Goal: Task Accomplishment & Management: Use online tool/utility

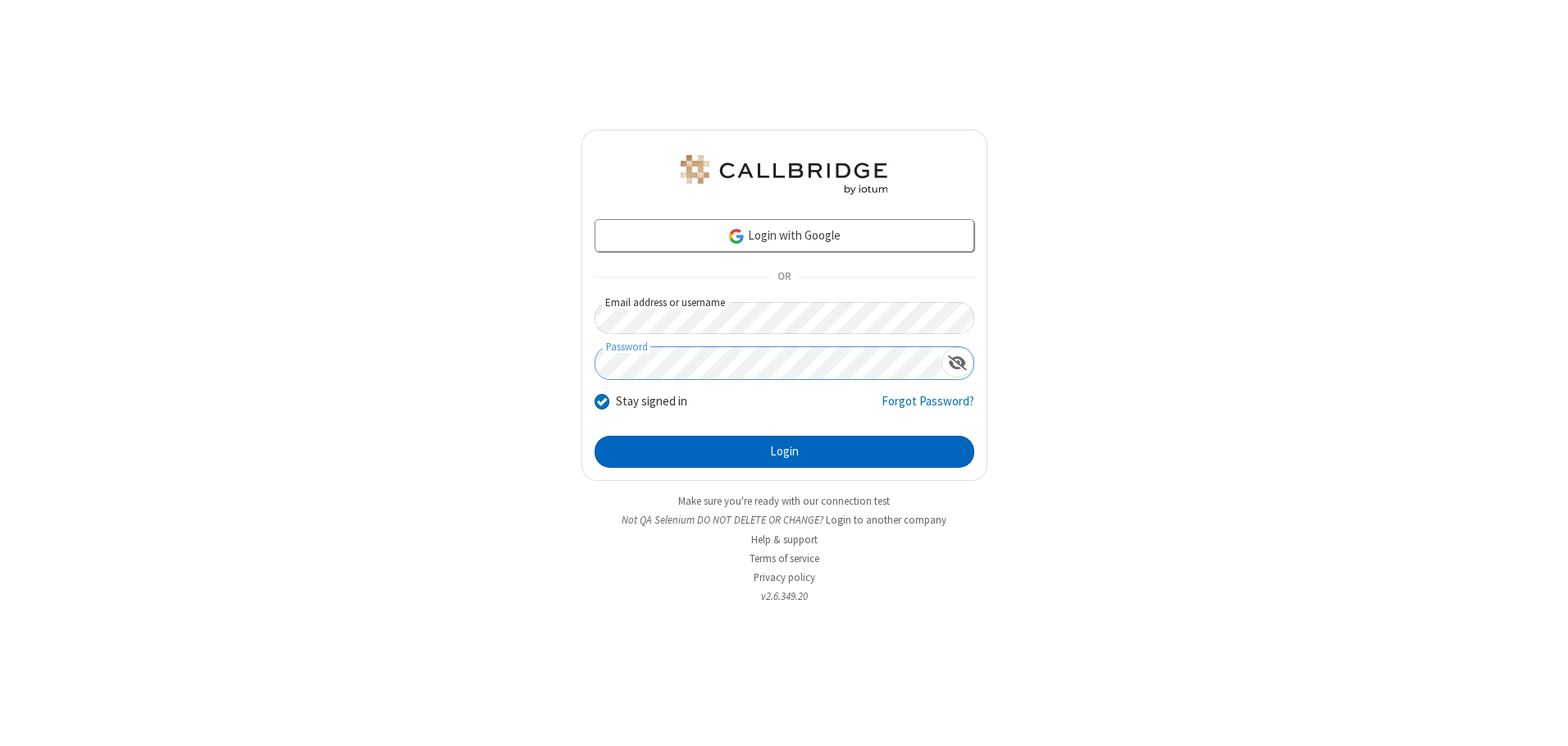
click at [784, 451] on button "Login" at bounding box center [784, 452] width 380 height 33
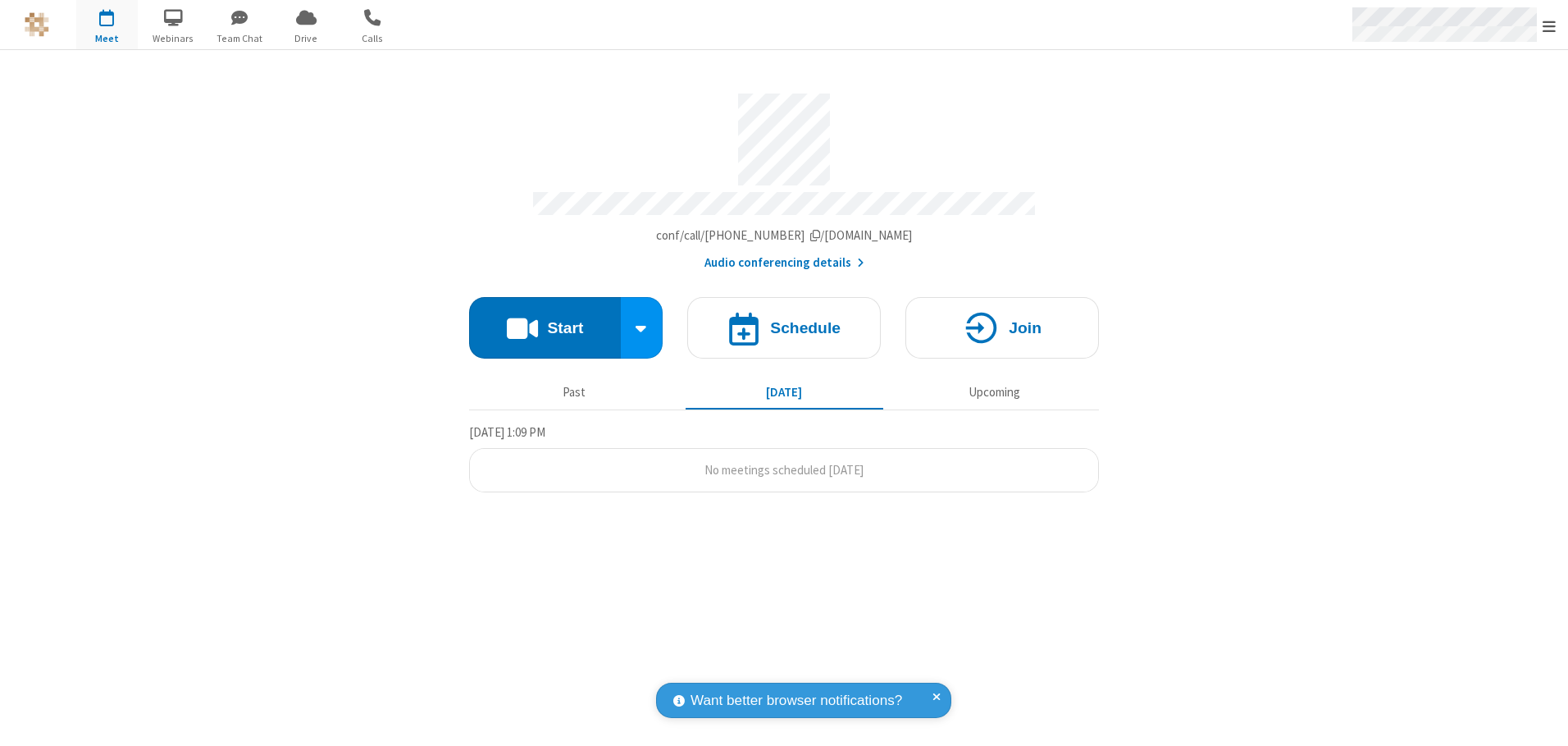
click at [1549, 25] on span "Open menu" at bounding box center [1549, 26] width 13 height 17
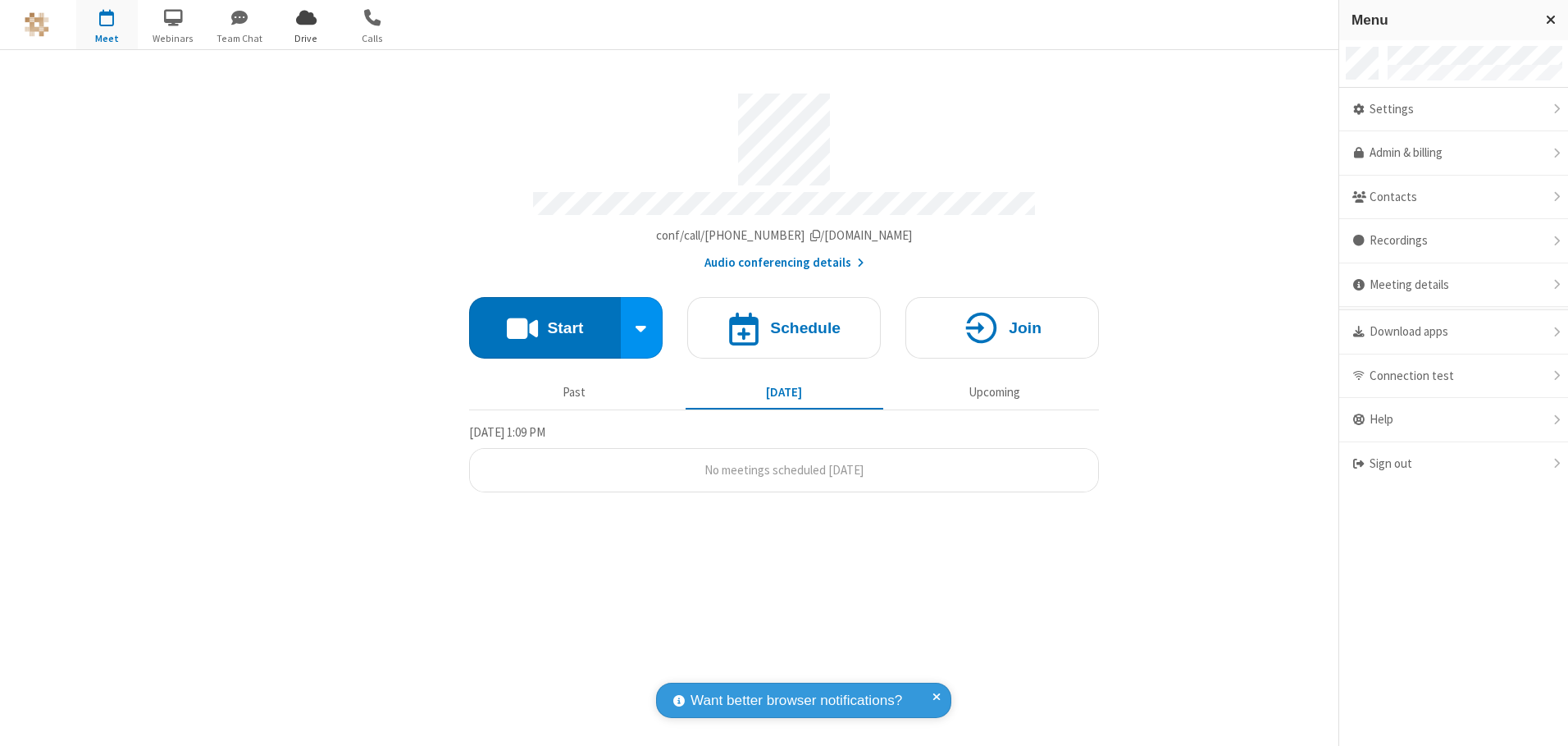
click at [306, 38] on span "Drive" at bounding box center [306, 38] width 61 height 15
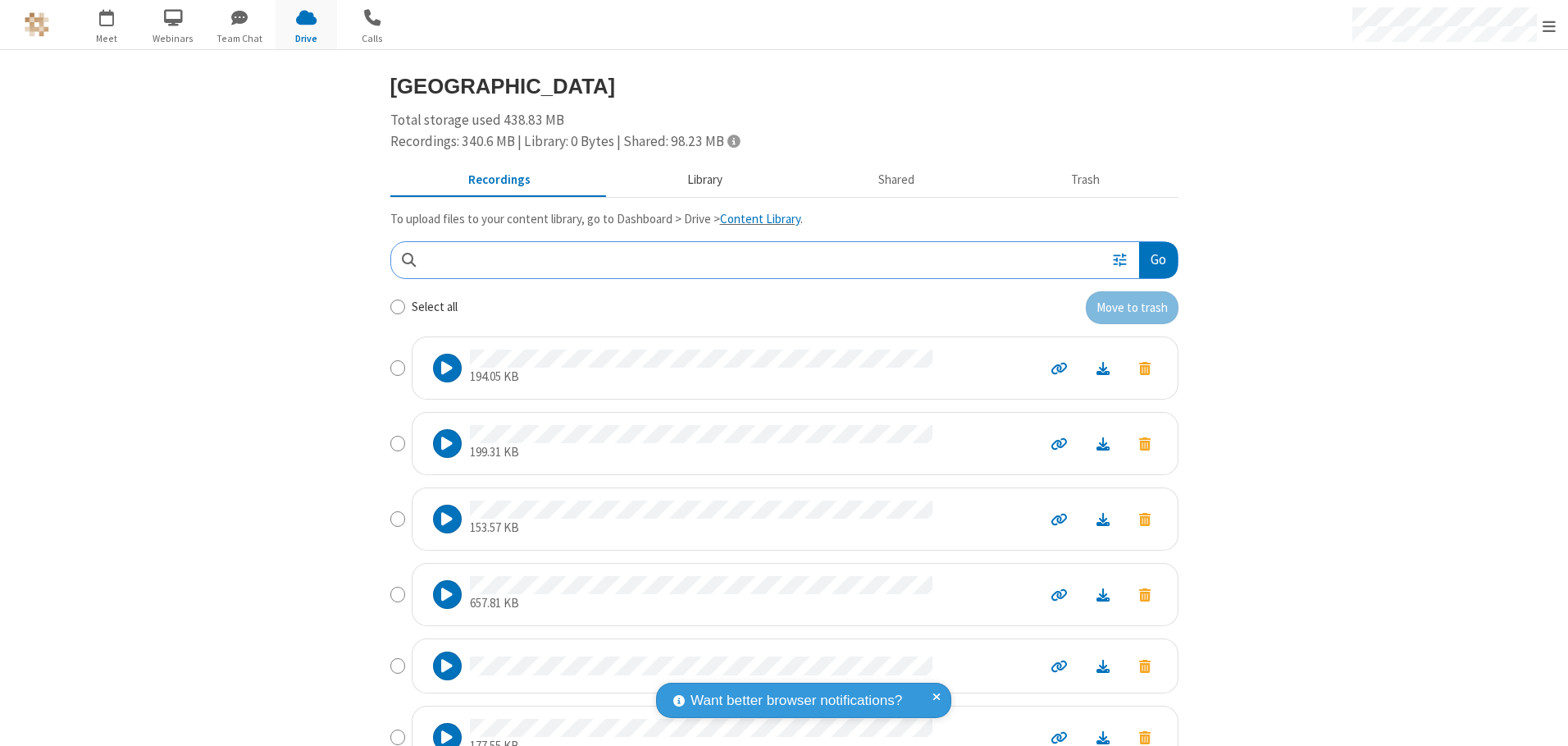
click at [696, 180] on button "Library" at bounding box center [704, 180] width 192 height 31
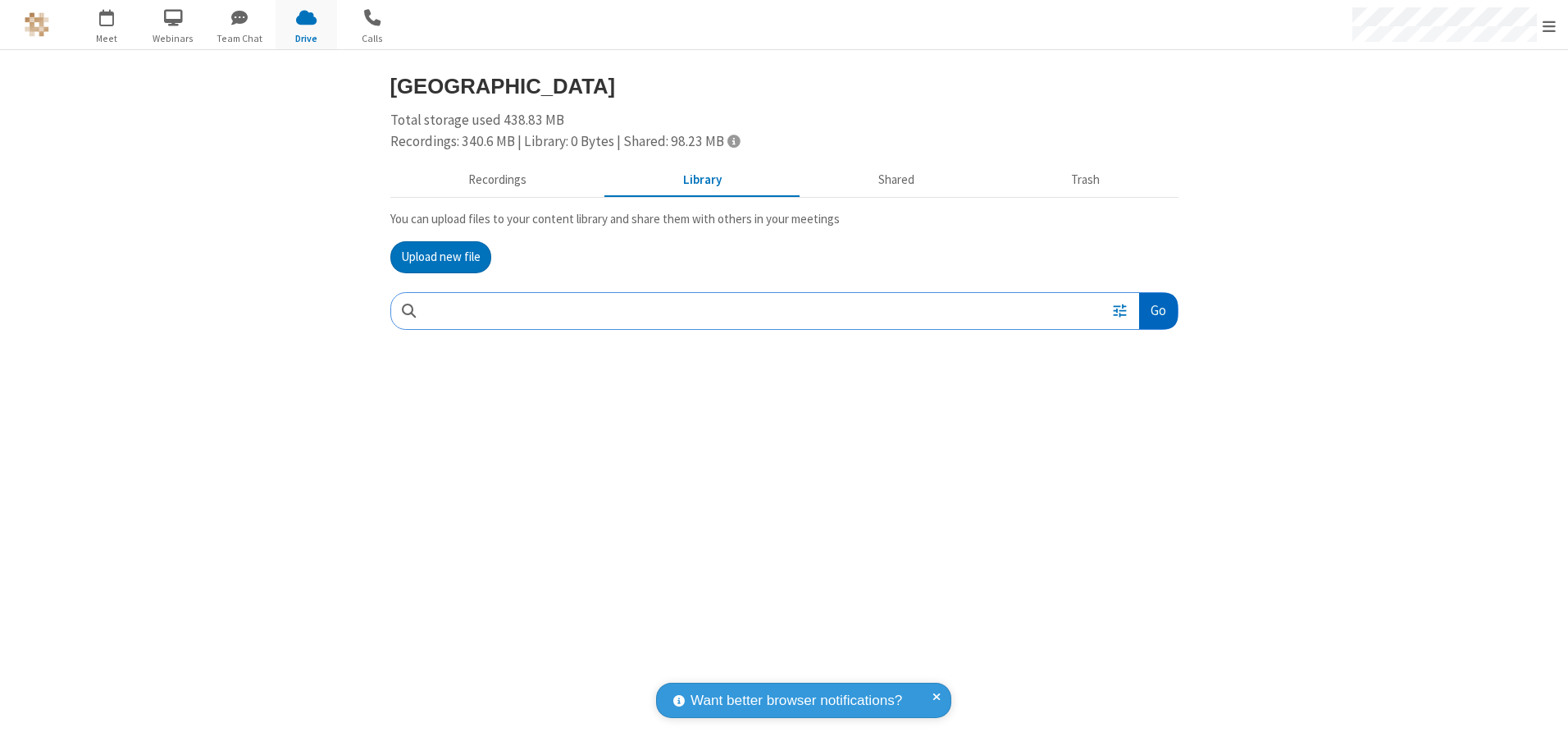
click at [1157, 310] on button "Go" at bounding box center [1157, 312] width 38 height 37
click at [440, 257] on button "Upload new file" at bounding box center [441, 258] width 101 height 33
